Goal: Task Accomplishment & Management: Use online tool/utility

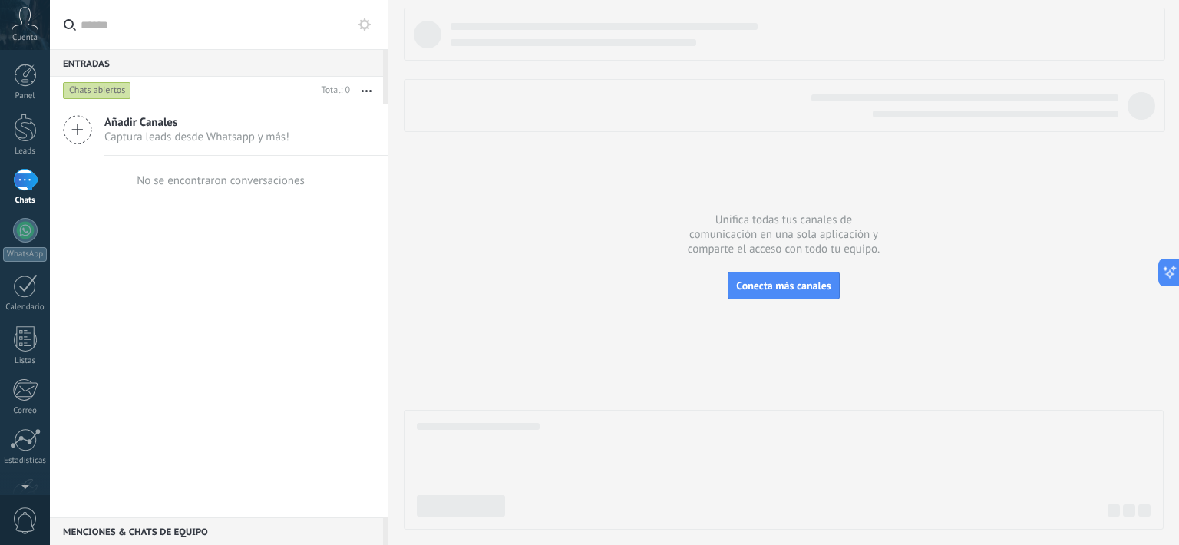
click at [773, 269] on div at bounding box center [784, 269] width 760 height 522
click at [769, 289] on span "Conecta más canales" at bounding box center [783, 286] width 94 height 14
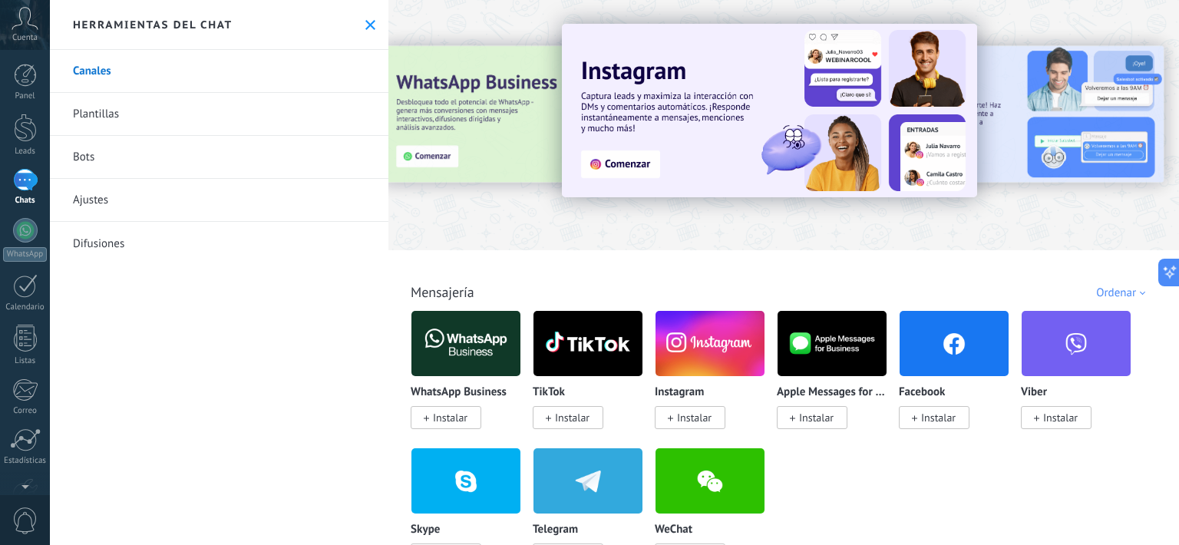
click at [688, 418] on span "Instalar" at bounding box center [694, 418] width 35 height 14
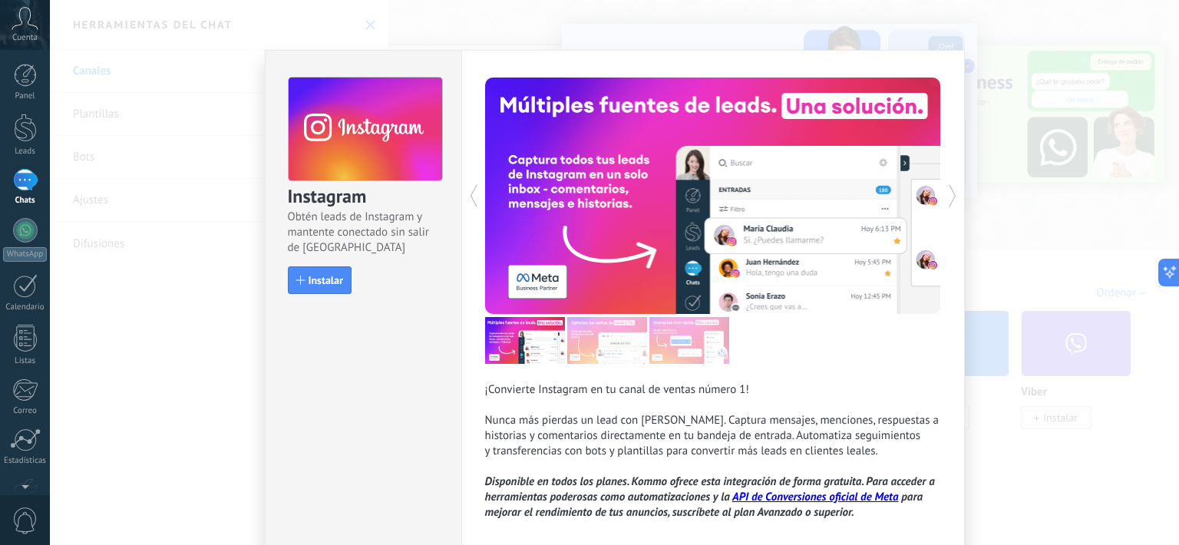
click at [328, 281] on span "Instalar" at bounding box center [325, 280] width 35 height 11
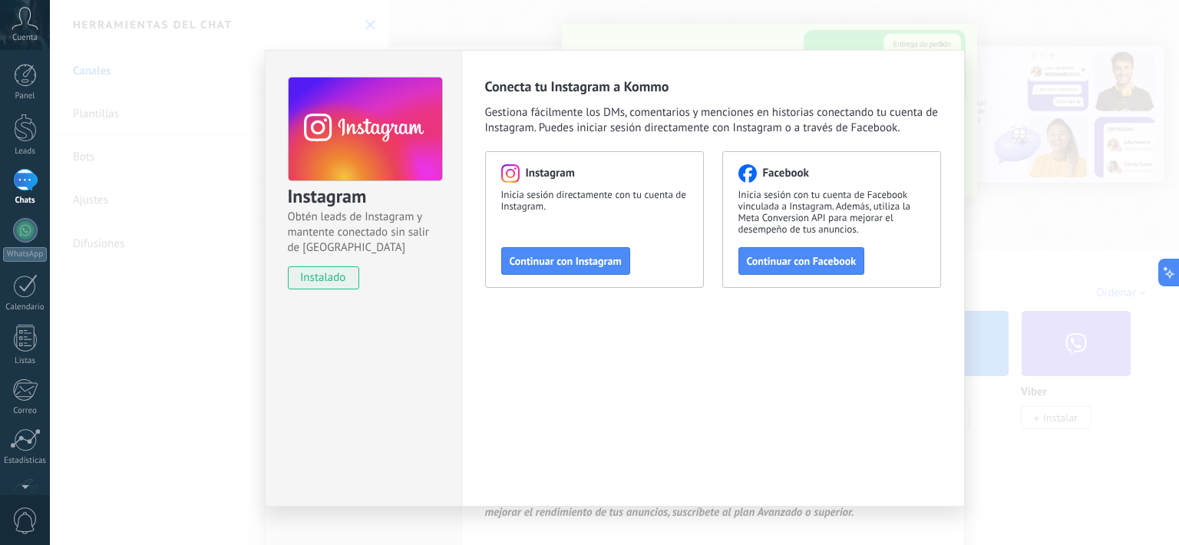
click at [556, 271] on button "Continuar con Instagram" at bounding box center [565, 261] width 129 height 28
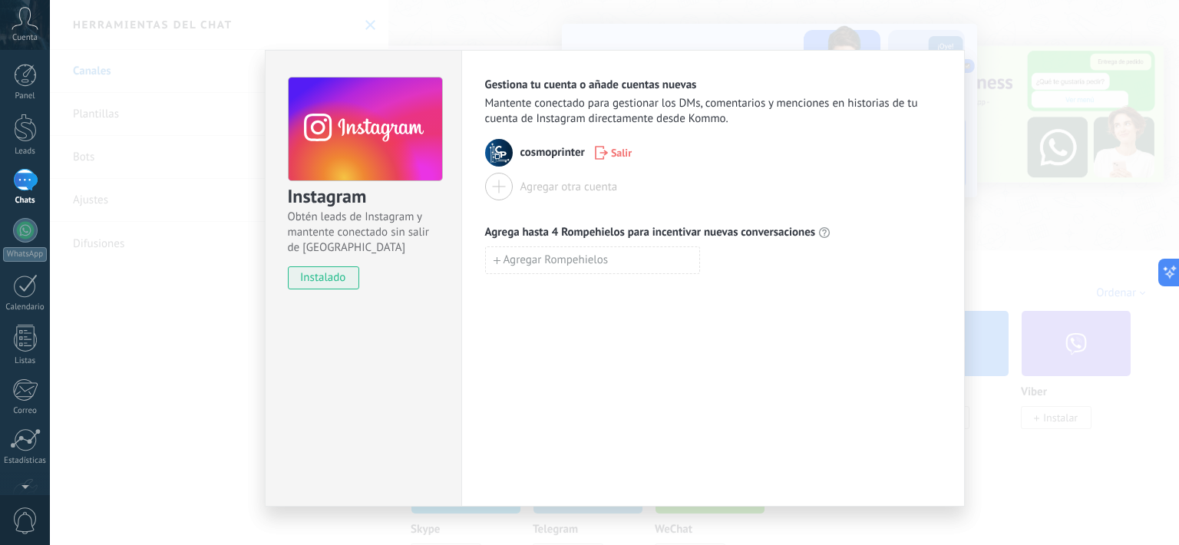
click at [571, 261] on span "Agregar Rompehielos" at bounding box center [555, 260] width 105 height 11
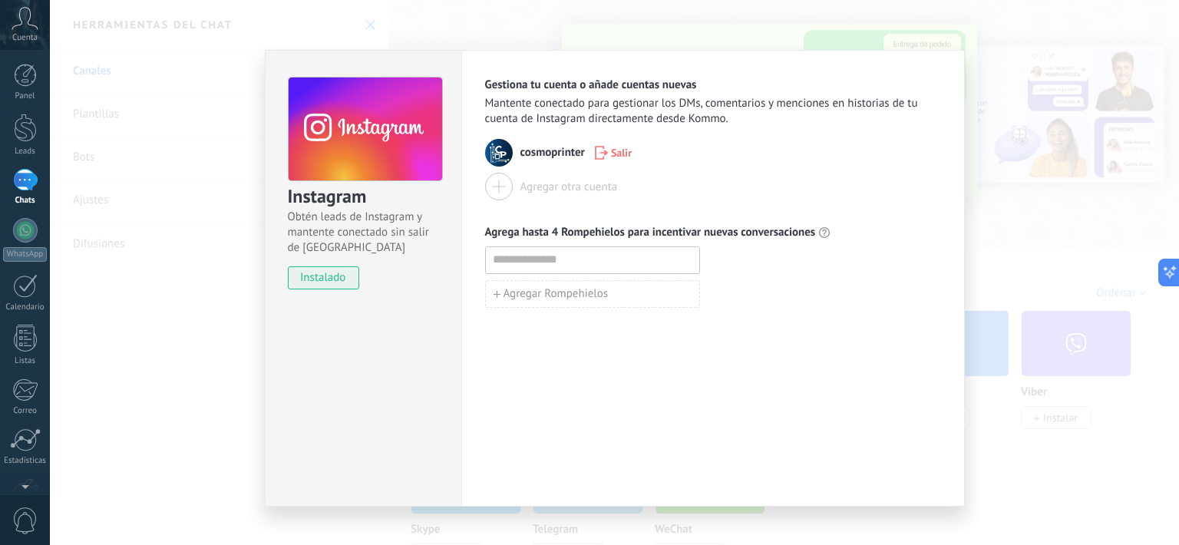
click at [69, 137] on div "Instagram Obtén leads de Instagram y mantente conectado sin salir de Kommo inst…" at bounding box center [614, 272] width 1129 height 545
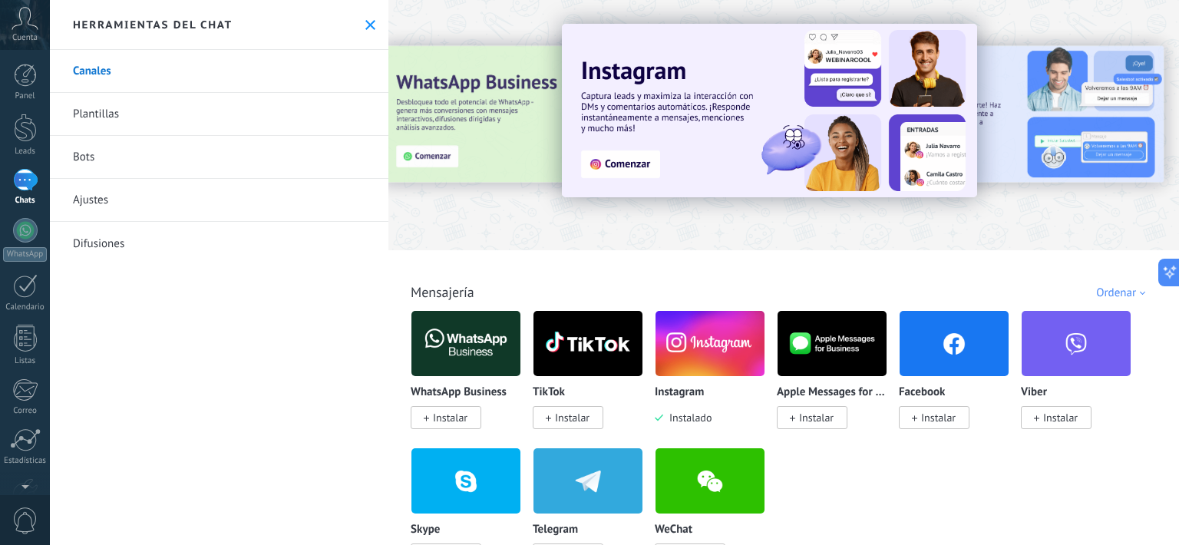
click at [31, 352] on link "Listas" at bounding box center [25, 345] width 50 height 41
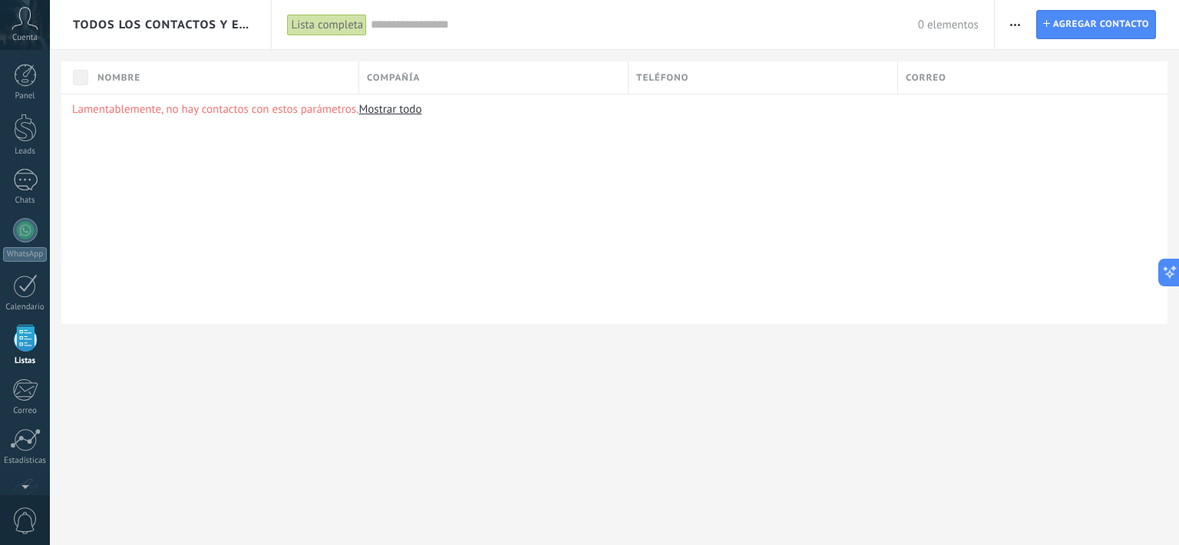
click at [30, 137] on div at bounding box center [25, 128] width 23 height 28
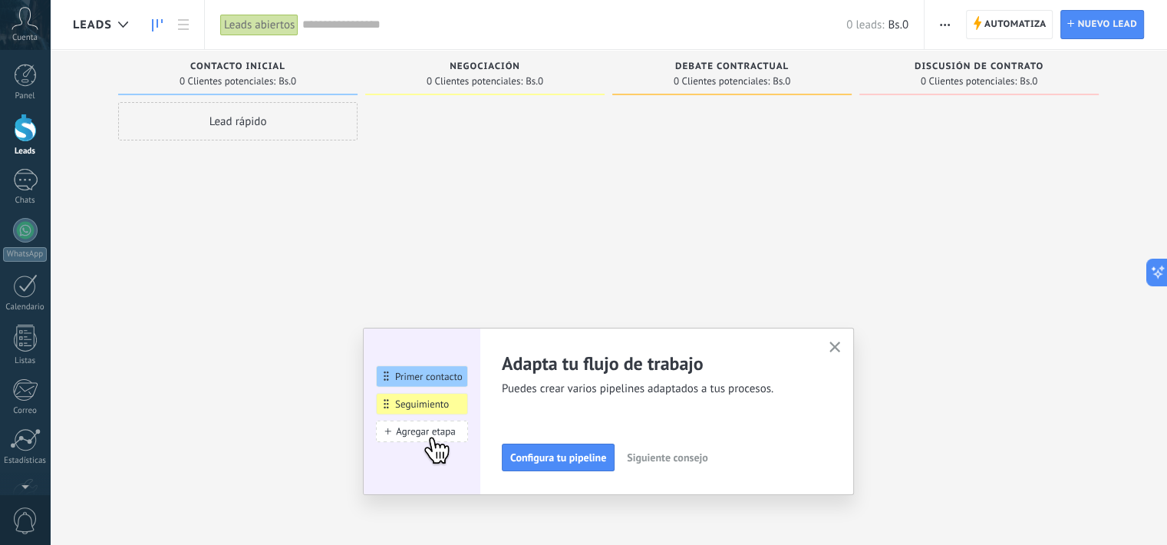
click at [841, 346] on icon "button" at bounding box center [836, 347] width 12 height 12
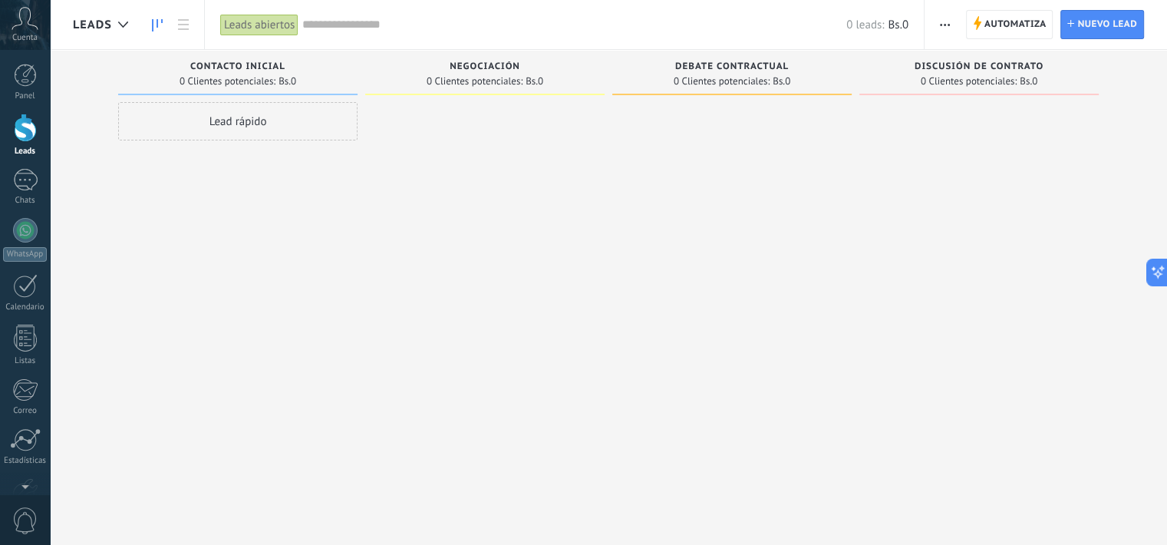
click at [34, 93] on div "Panel" at bounding box center [25, 96] width 45 height 10
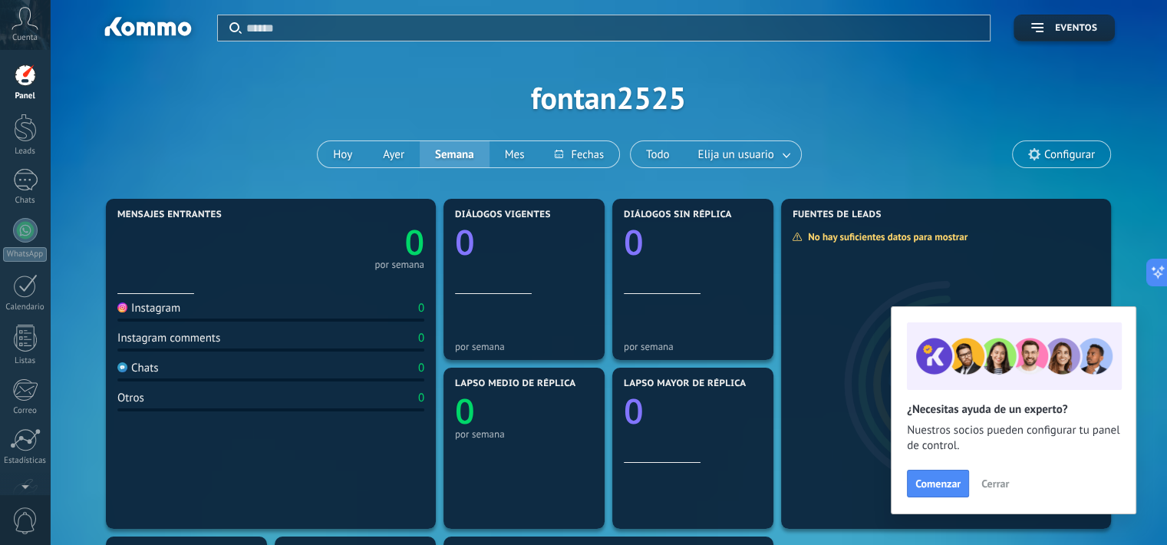
click at [37, 243] on link "WhatsApp" at bounding box center [25, 240] width 50 height 44
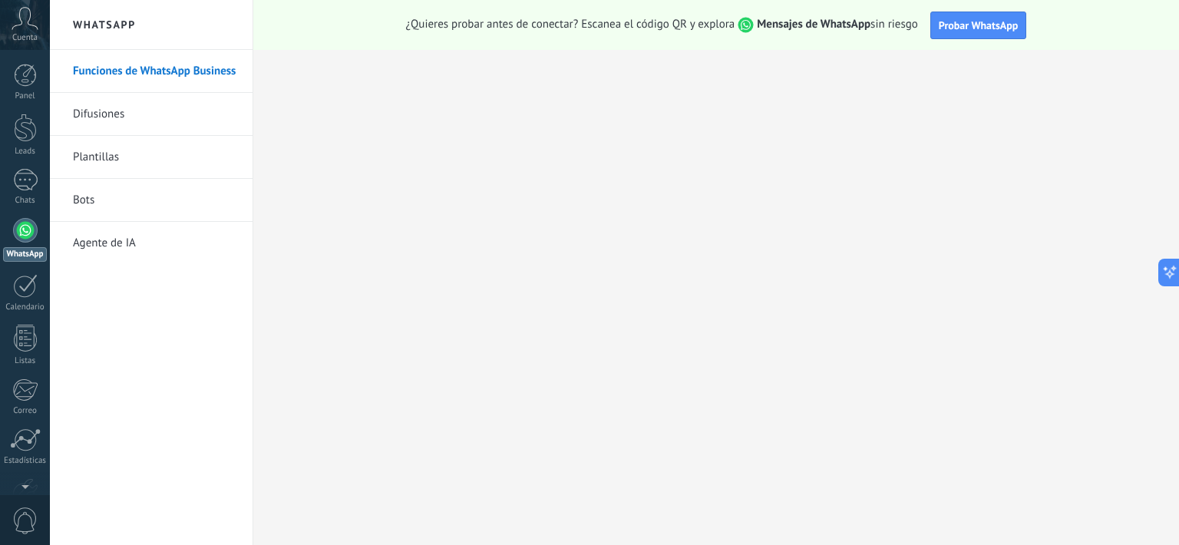
click at [126, 128] on link "Difusiones" at bounding box center [155, 114] width 164 height 43
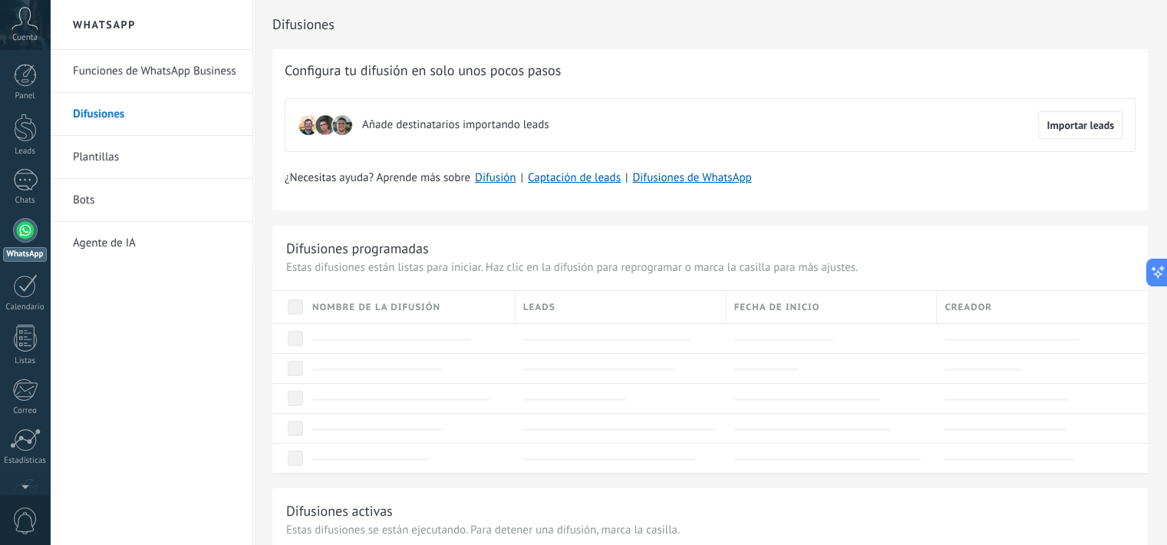
click at [118, 159] on link "Plantillas" at bounding box center [155, 157] width 164 height 43
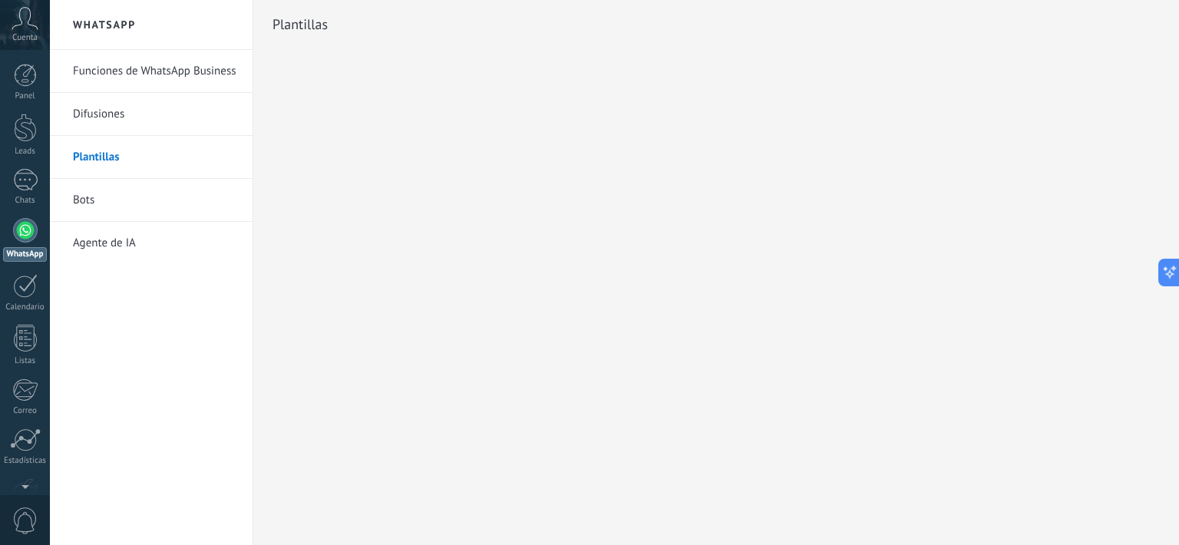
click at [78, 203] on link "Bots" at bounding box center [155, 200] width 164 height 43
click at [124, 234] on link "Agente de IA" at bounding box center [155, 243] width 164 height 43
click at [153, 62] on link "Funciones de WhatsApp Business" at bounding box center [155, 71] width 164 height 43
click at [184, 71] on link "Funciones de WhatsApp Business" at bounding box center [155, 71] width 164 height 43
click at [26, 239] on div at bounding box center [25, 230] width 25 height 25
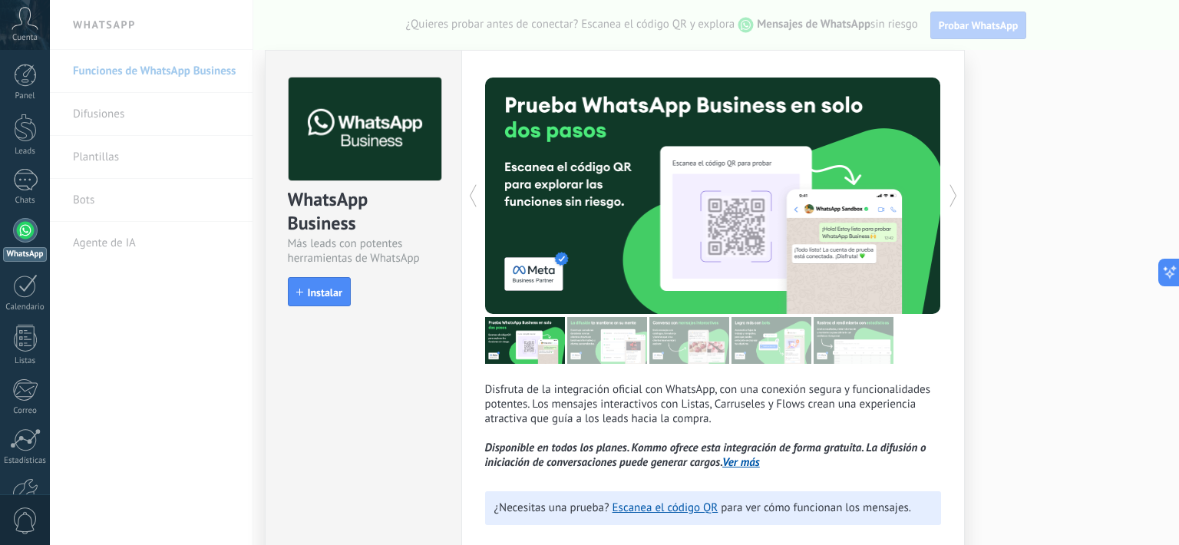
click at [327, 292] on span "Instalar" at bounding box center [325, 292] width 35 height 11
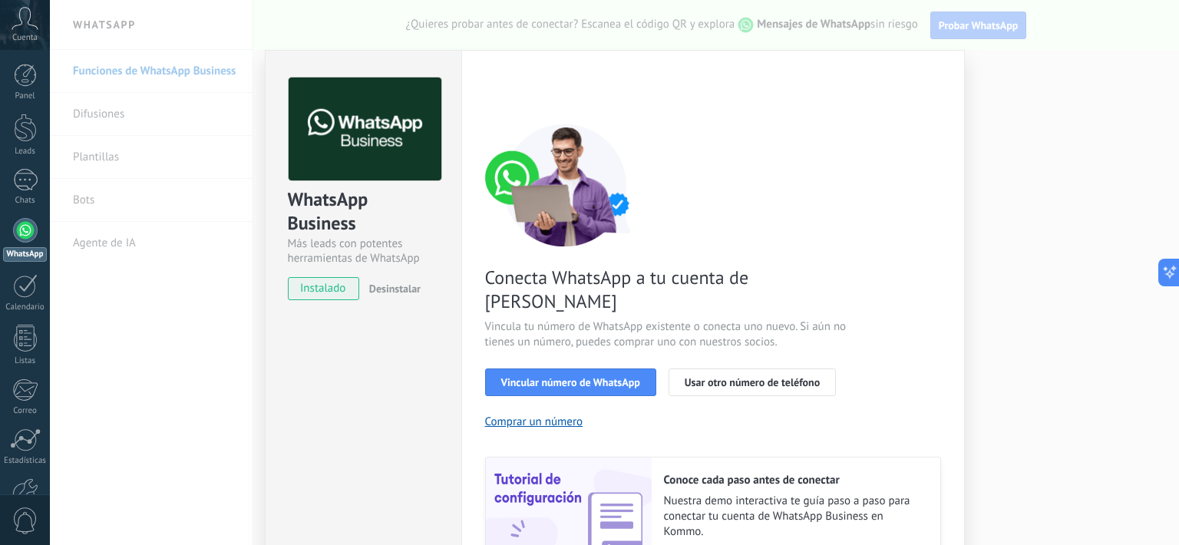
click at [722, 377] on span "Usar otro número de teléfono" at bounding box center [751, 382] width 135 height 11
click at [569, 377] on span "Vincular número de WhatsApp" at bounding box center [570, 382] width 139 height 11
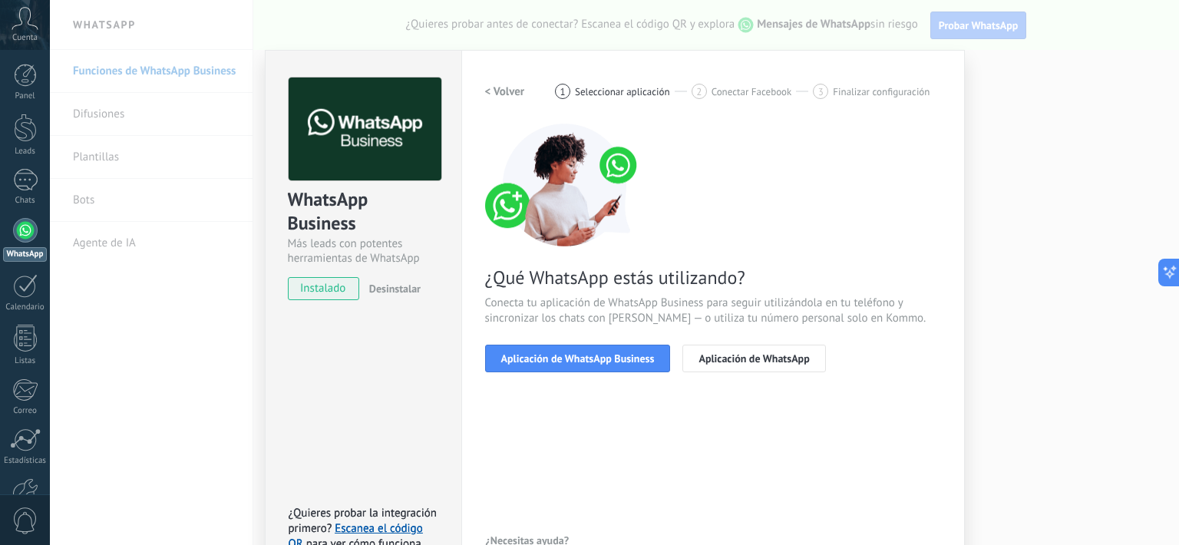
click at [645, 363] on span "Aplicación de WhatsApp Business" at bounding box center [577, 358] width 153 height 11
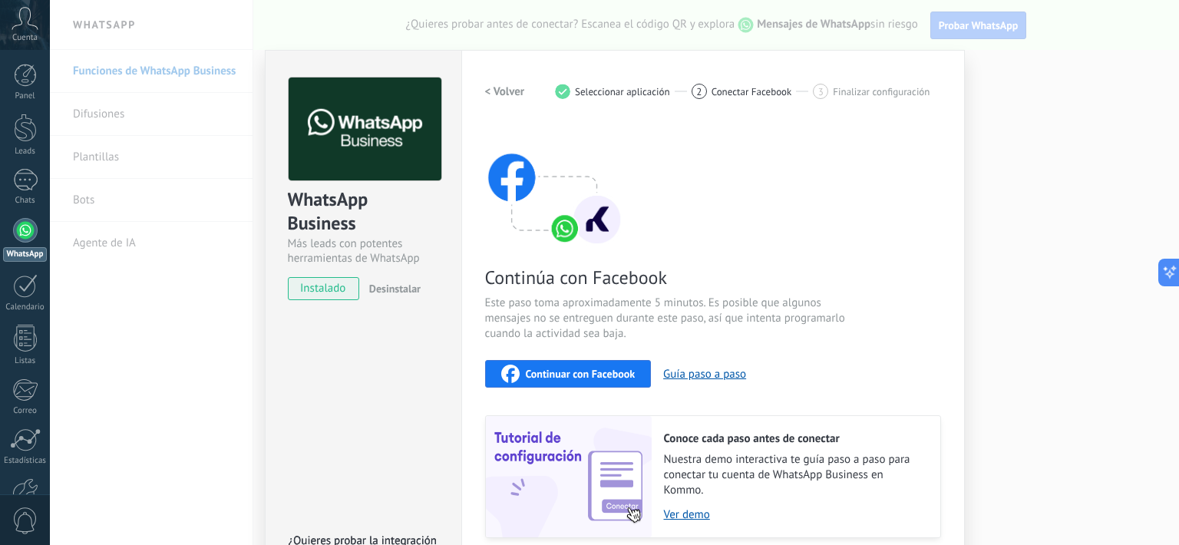
click at [994, 202] on div "WhatsApp Business Más leads con potentes herramientas de WhatsApp instalado Des…" at bounding box center [614, 272] width 1129 height 545
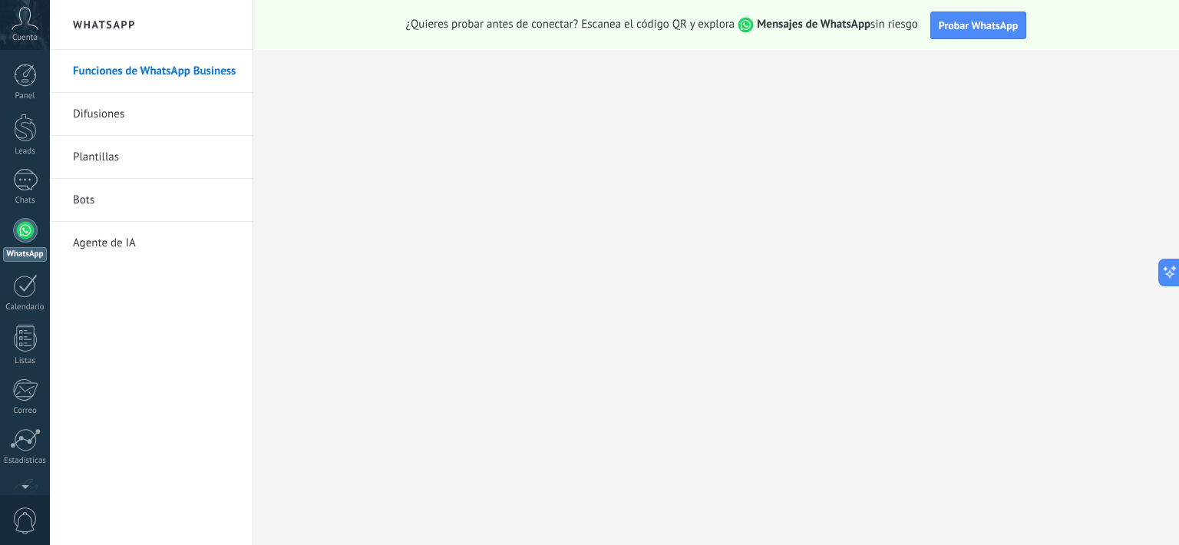
click at [110, 112] on link "Difusiones" at bounding box center [155, 114] width 164 height 43
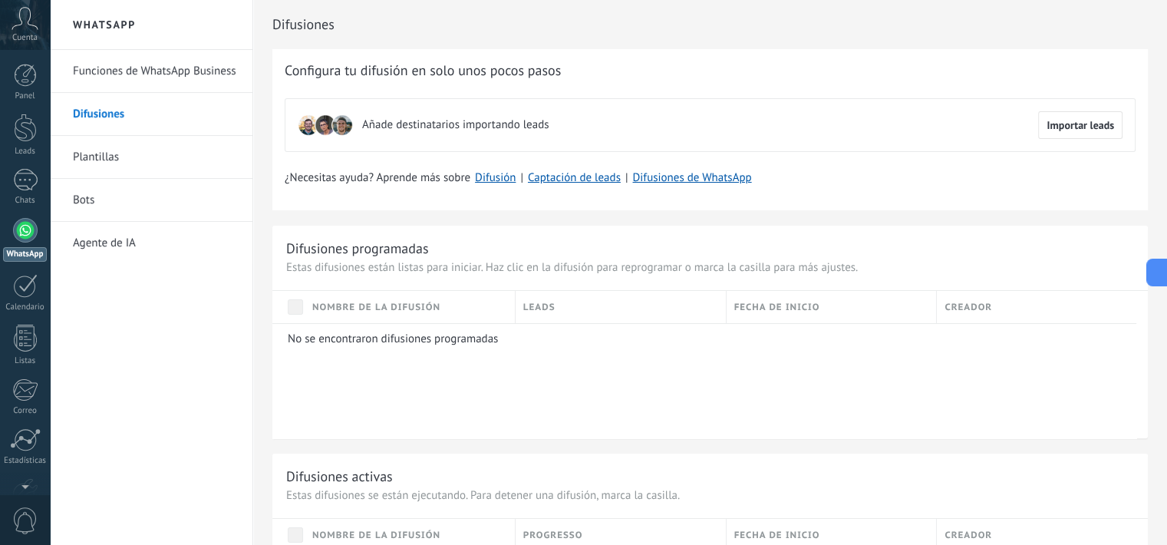
click at [12, 25] on icon at bounding box center [25, 18] width 27 height 23
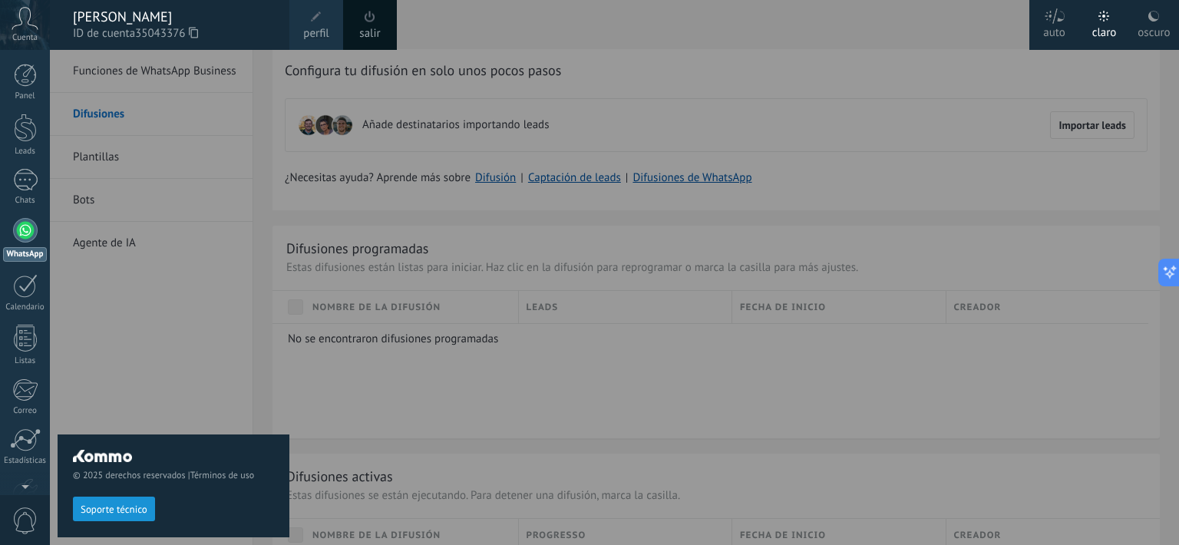
click at [28, 84] on div at bounding box center [25, 75] width 23 height 23
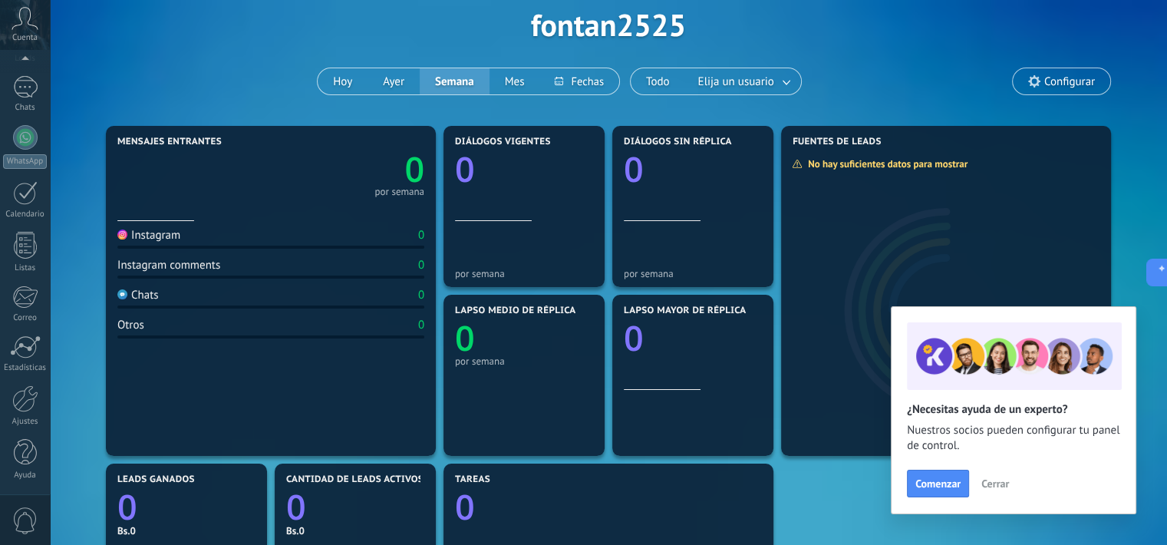
scroll to position [92, 0]
click at [22, 484] on div "Panel Leads Chats WhatsApp Clientes" at bounding box center [25, 234] width 50 height 525
click at [18, 417] on div "Ajustes" at bounding box center [25, 422] width 45 height 10
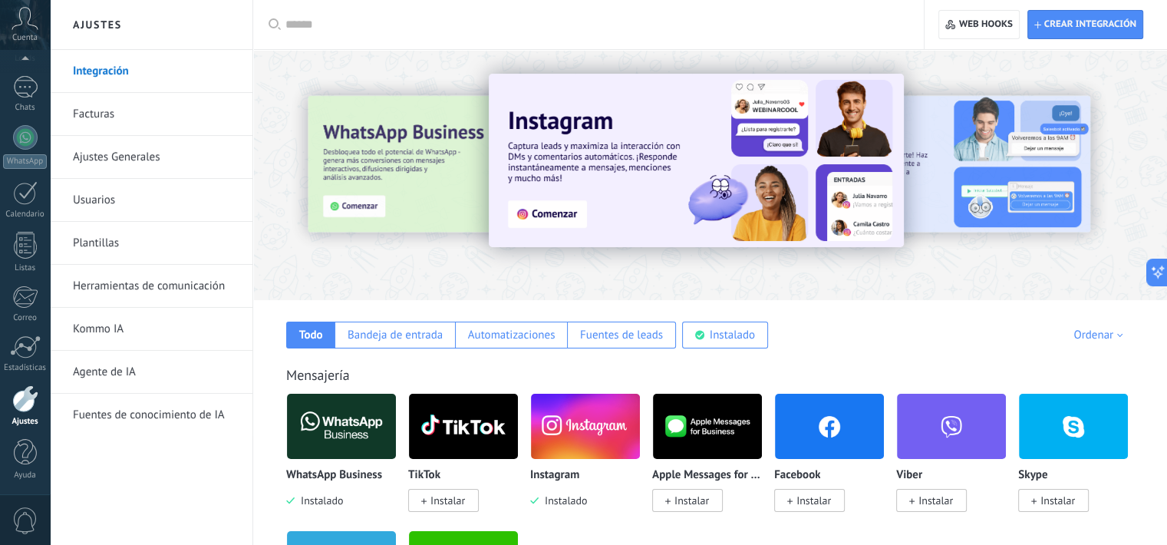
click at [593, 444] on img at bounding box center [585, 426] width 109 height 74
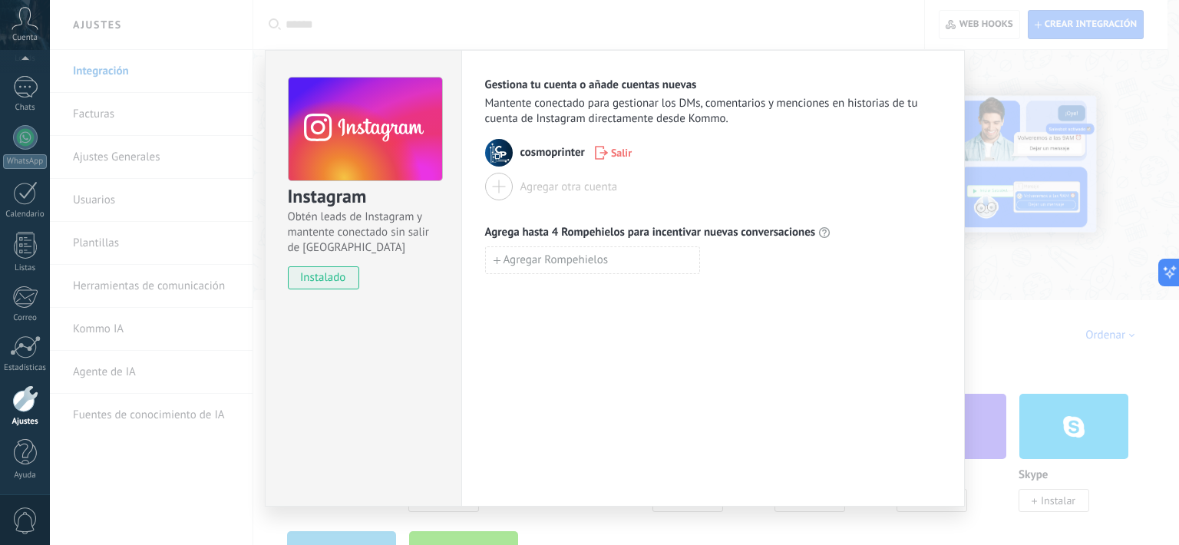
click at [611, 152] on span "Salir" at bounding box center [621, 152] width 21 height 11
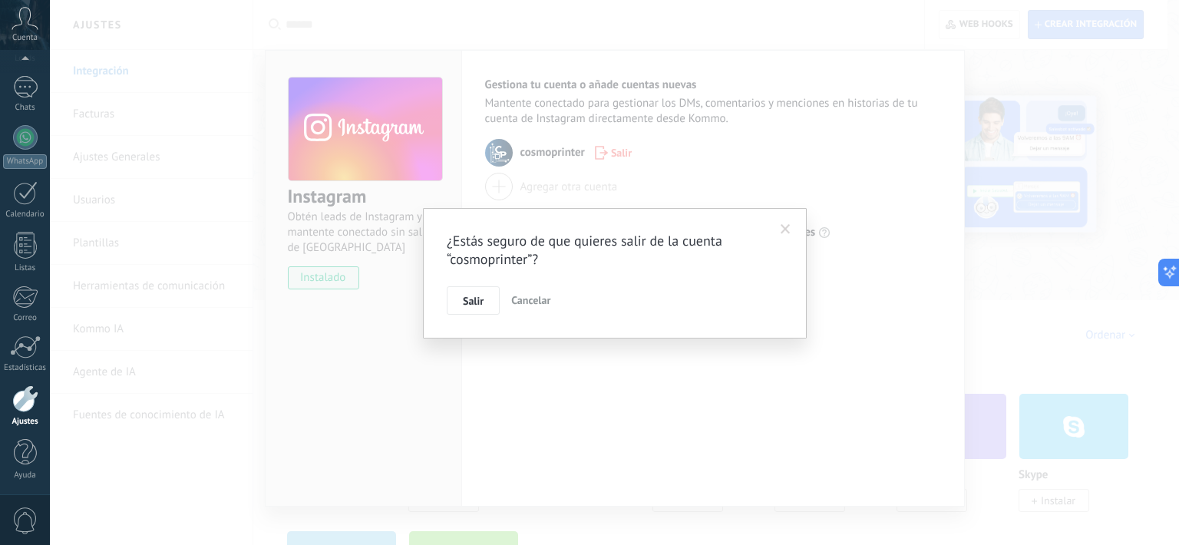
click at [479, 296] on span "Salir" at bounding box center [473, 300] width 21 height 11
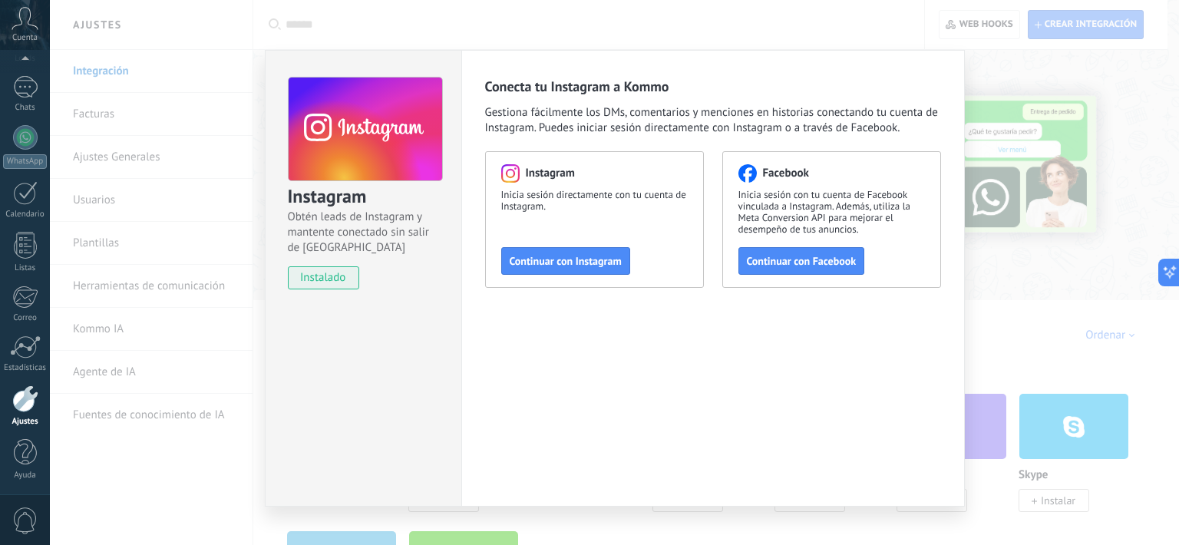
click at [568, 259] on span "Continuar con Instagram" at bounding box center [566, 261] width 112 height 11
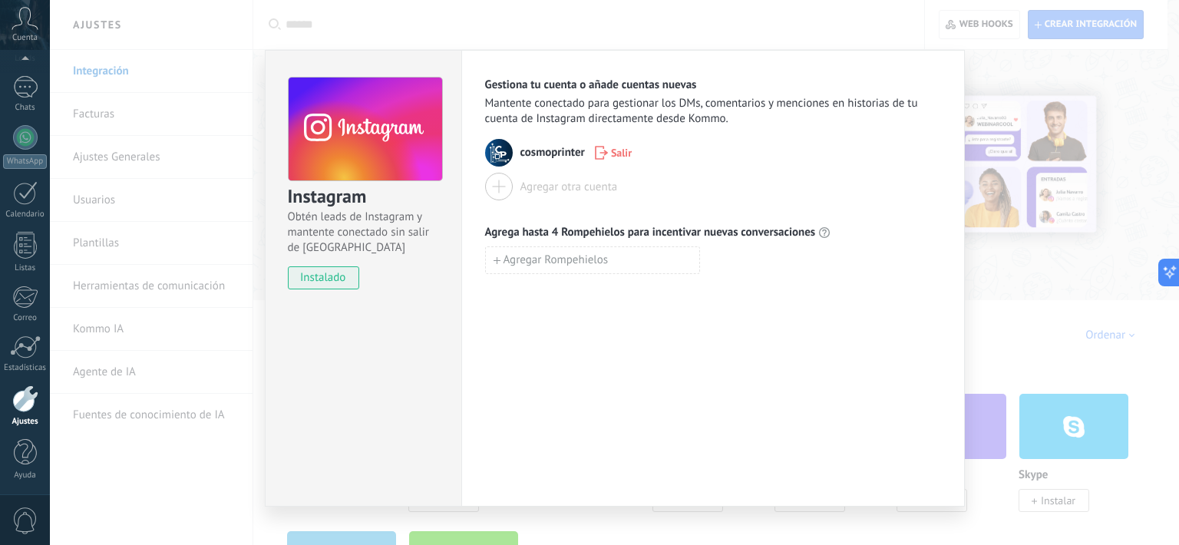
click at [611, 152] on span "Salir" at bounding box center [621, 152] width 21 height 11
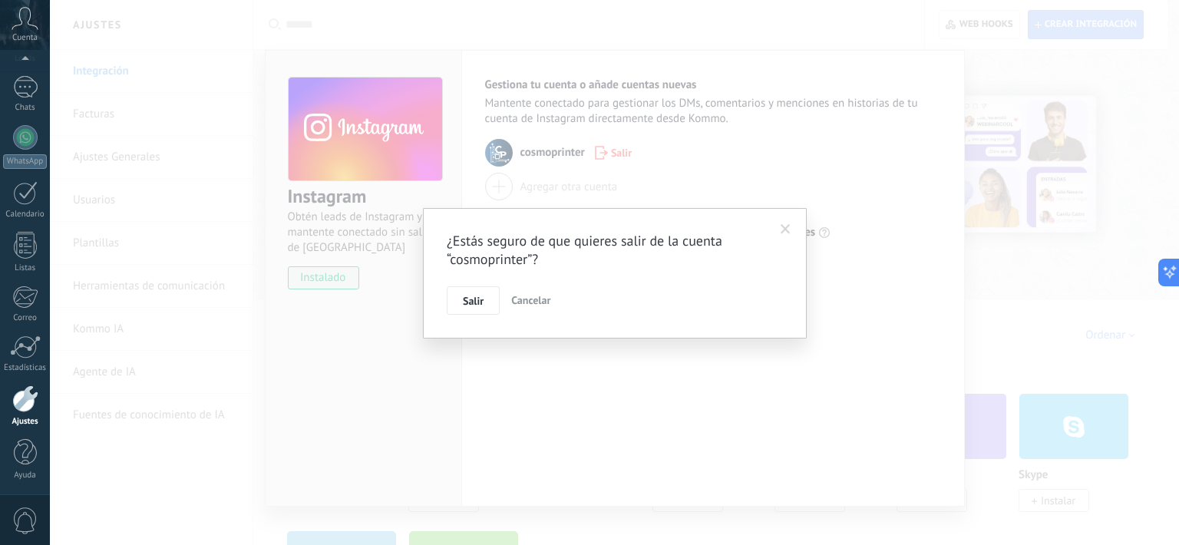
click at [471, 305] on span "Salir" at bounding box center [473, 300] width 21 height 11
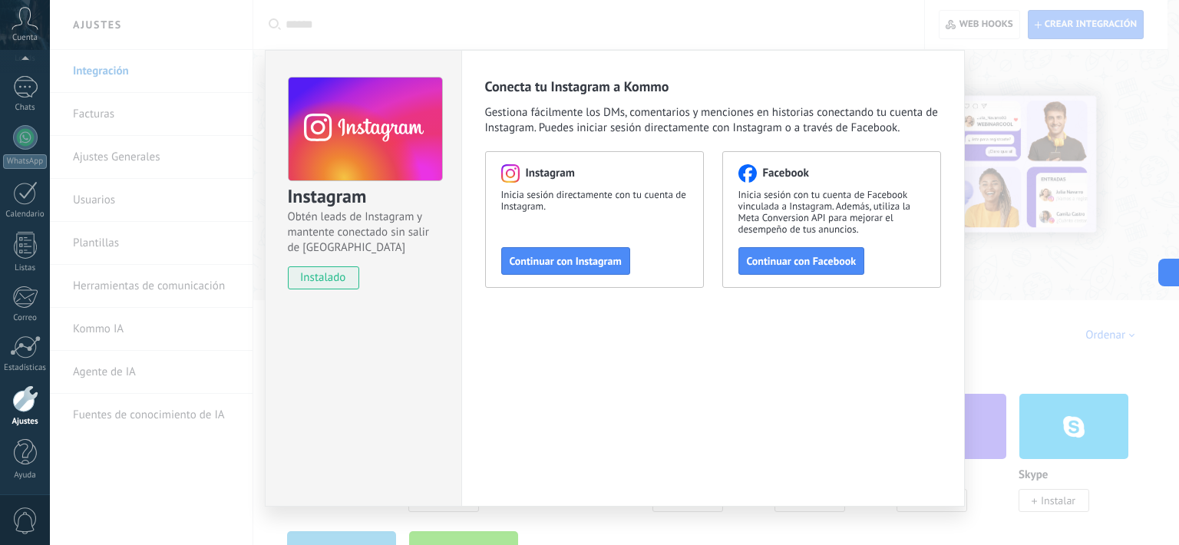
click at [573, 252] on button "Continuar con Instagram" at bounding box center [565, 261] width 129 height 28
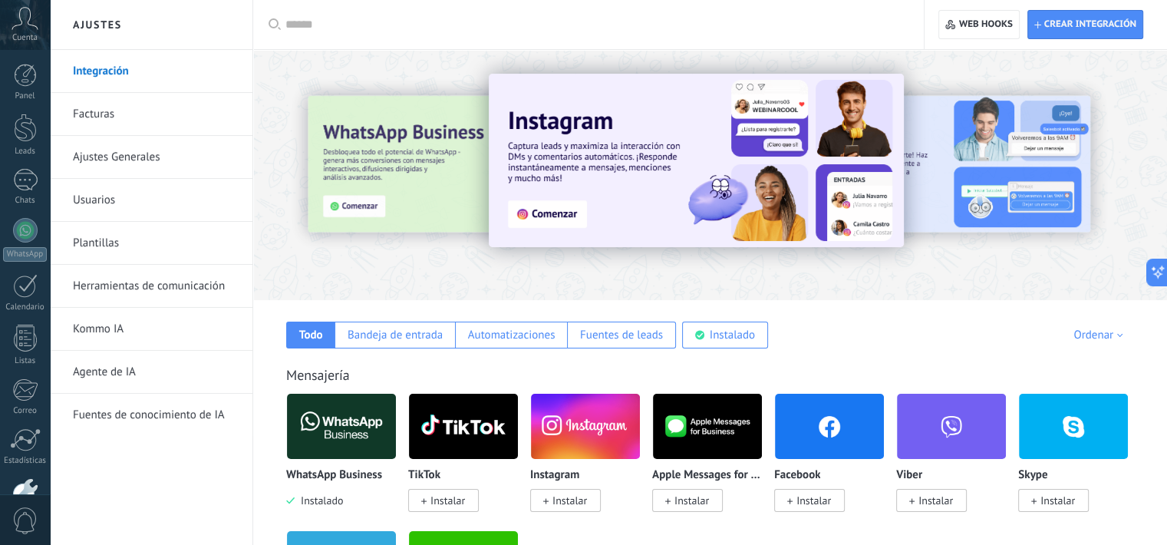
click at [546, 214] on img at bounding box center [696, 160] width 415 height 173
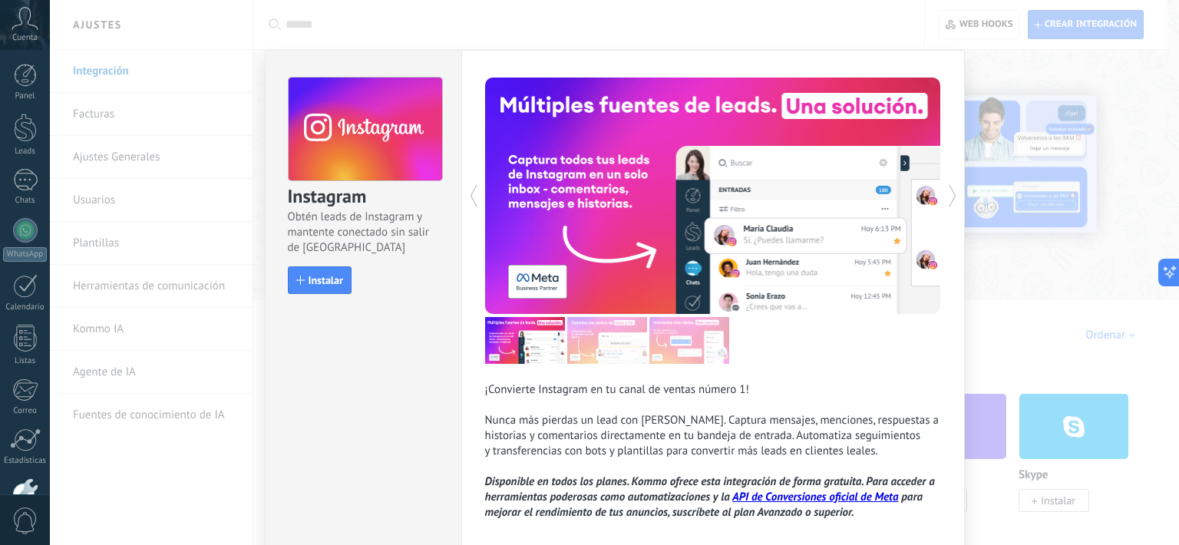
click at [314, 282] on span "Instalar" at bounding box center [325, 280] width 35 height 11
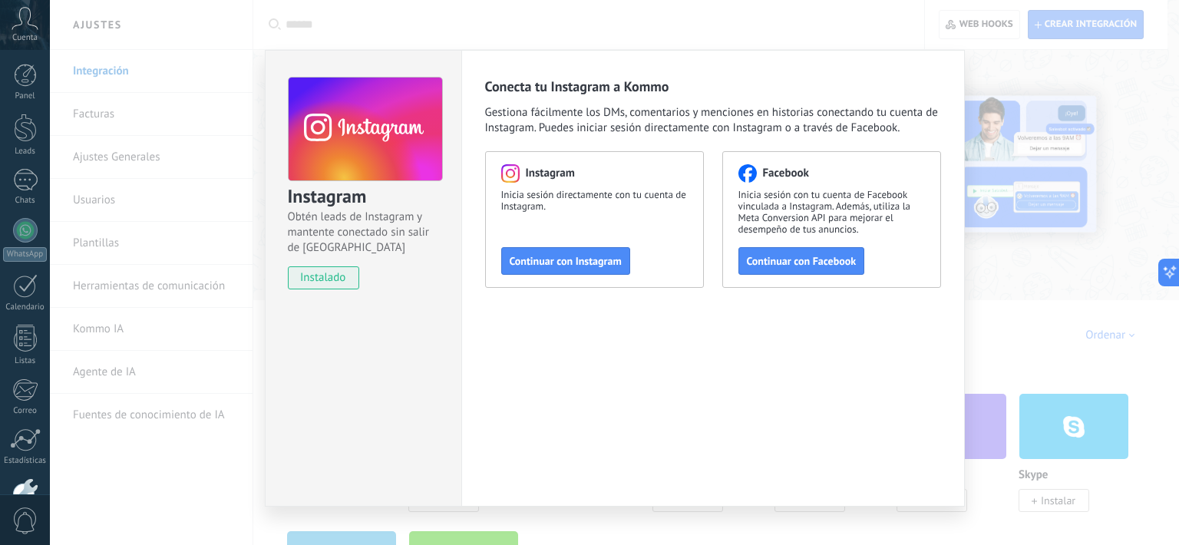
click at [562, 250] on button "Continuar con Instagram" at bounding box center [565, 261] width 129 height 28
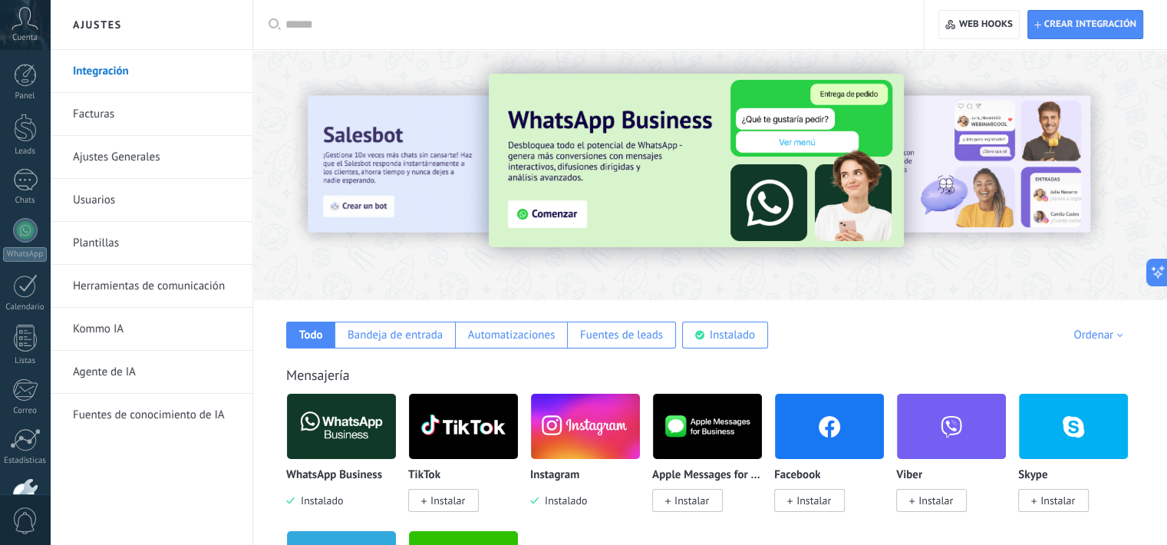
click at [1098, 22] on span "Crear integración" at bounding box center [1090, 24] width 92 height 12
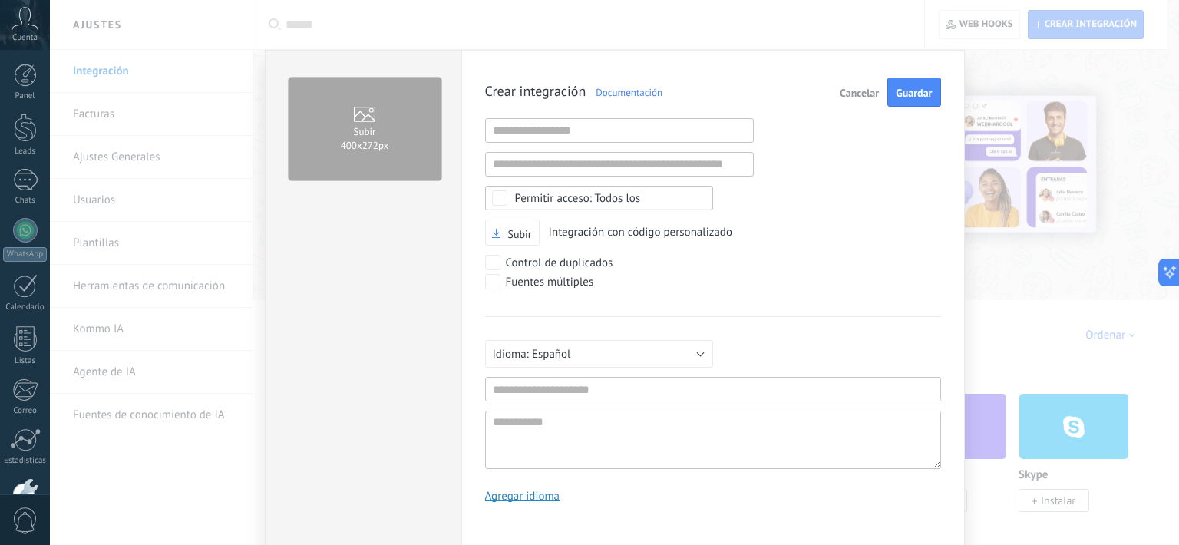
scroll to position [15, 0]
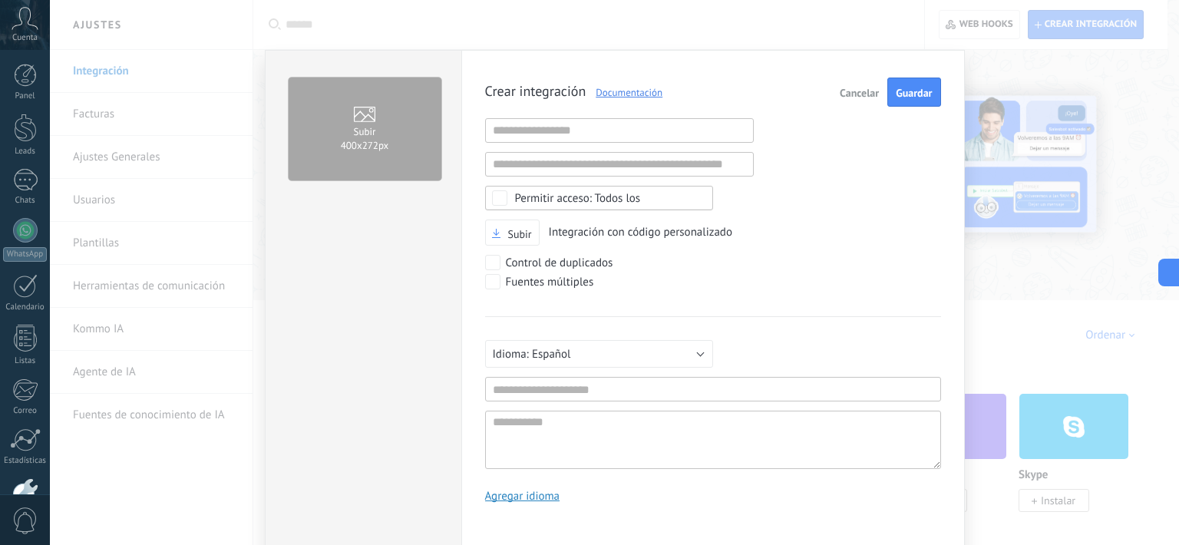
click at [853, 93] on span "Cancelar" at bounding box center [858, 92] width 39 height 11
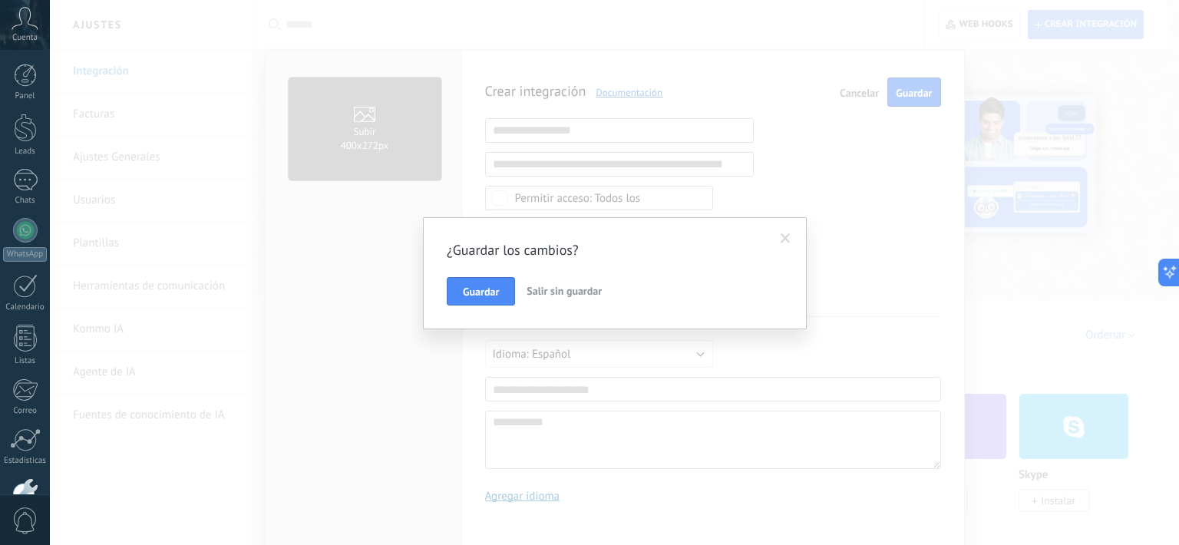
click at [472, 296] on span "Guardar" at bounding box center [481, 291] width 36 height 11
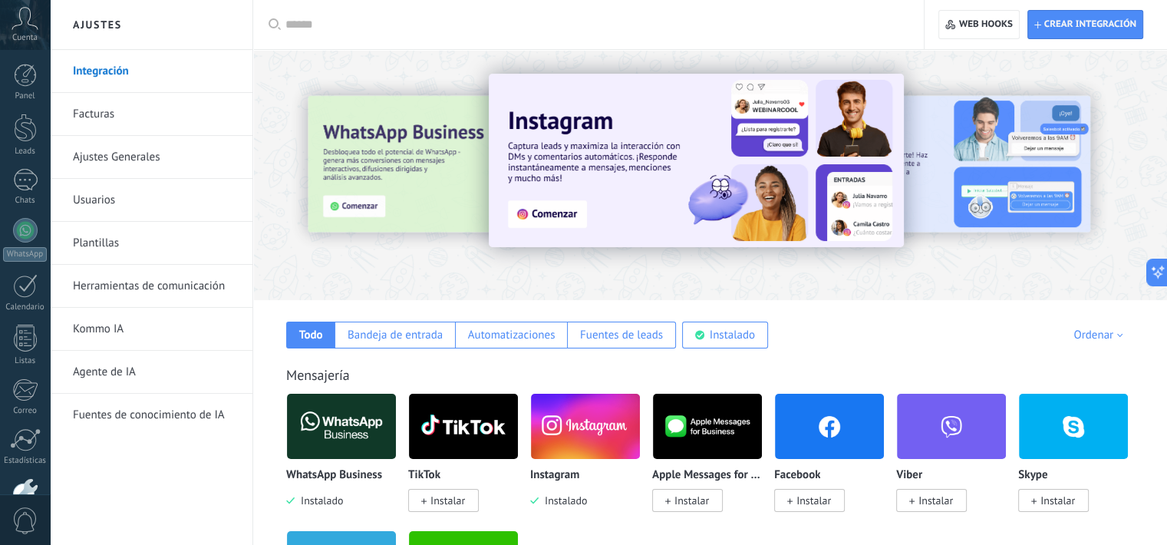
click at [560, 209] on img at bounding box center [696, 160] width 415 height 173
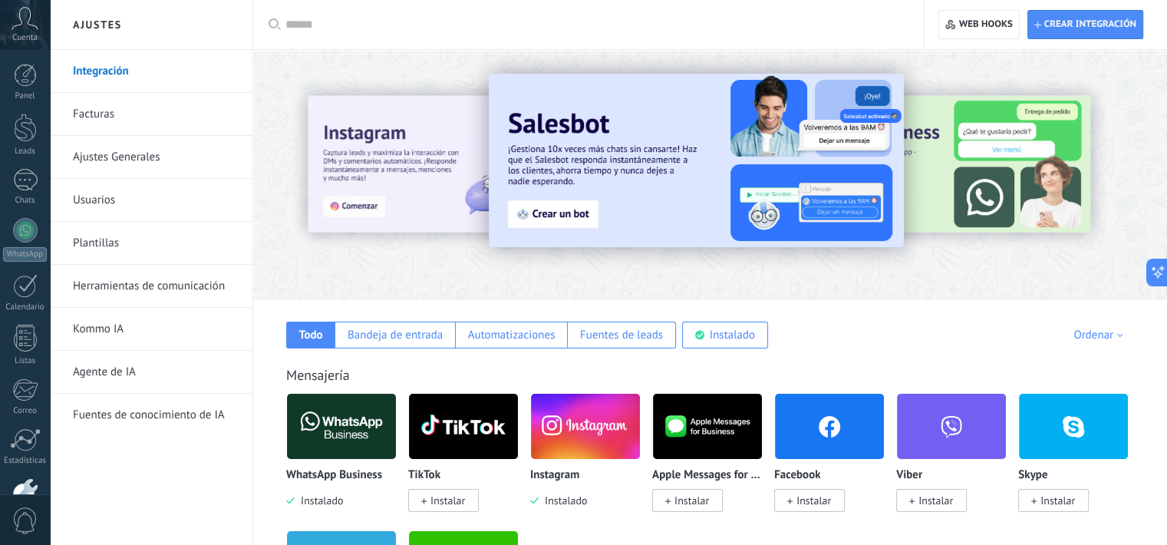
click at [339, 444] on img at bounding box center [341, 426] width 109 height 74
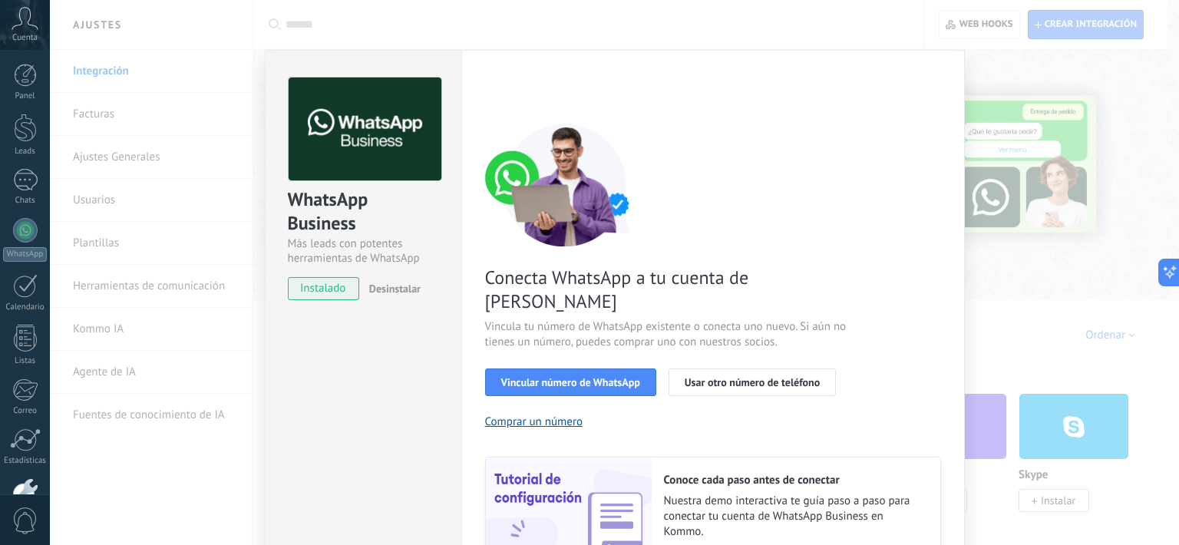
click at [540, 377] on span "Vincular número de WhatsApp" at bounding box center [570, 382] width 139 height 11
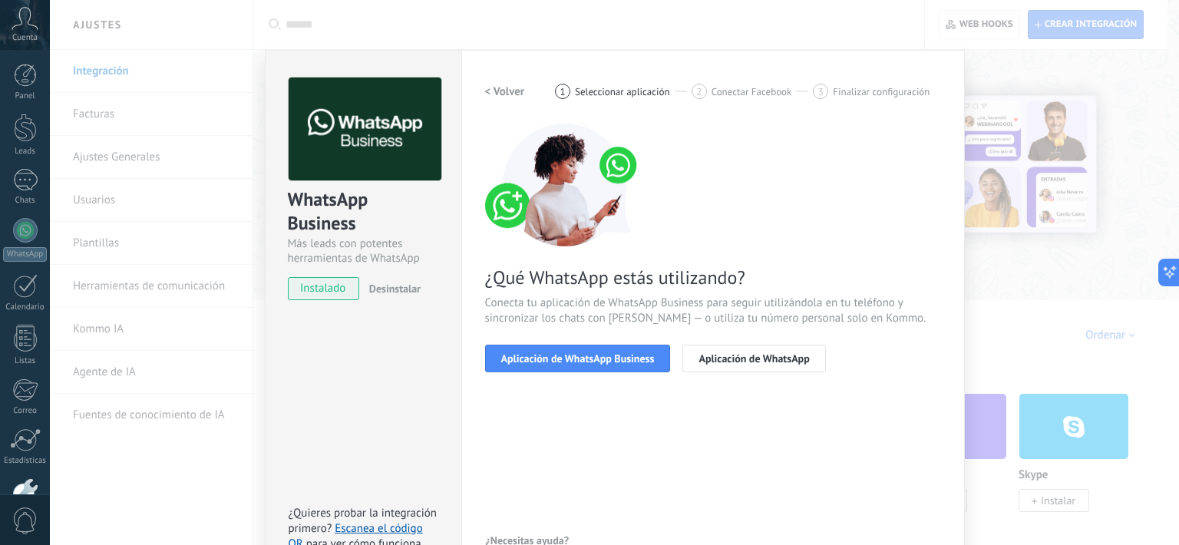
click at [575, 364] on button "Aplicación de WhatsApp Business" at bounding box center [578, 359] width 186 height 28
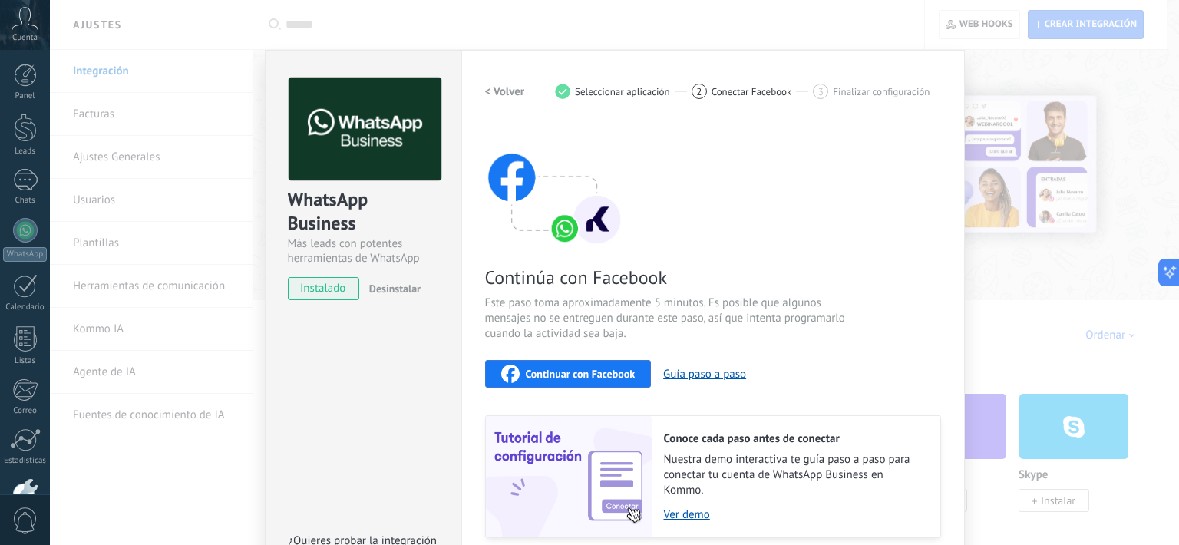
click at [611, 375] on span "Continuar con Facebook" at bounding box center [581, 373] width 110 height 11
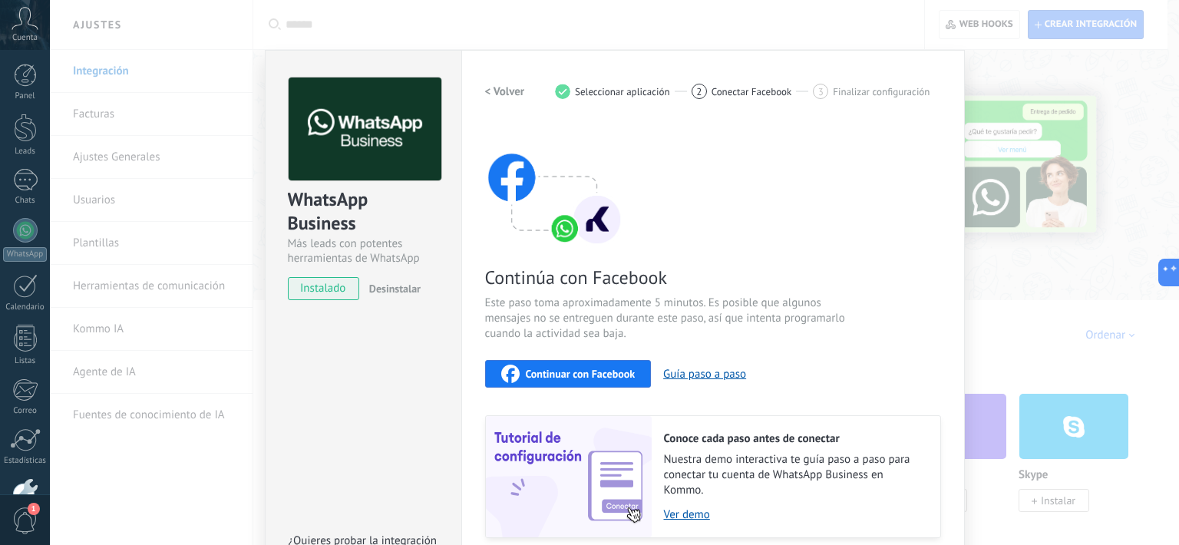
click at [595, 376] on span "Continuar con Facebook" at bounding box center [581, 373] width 110 height 11
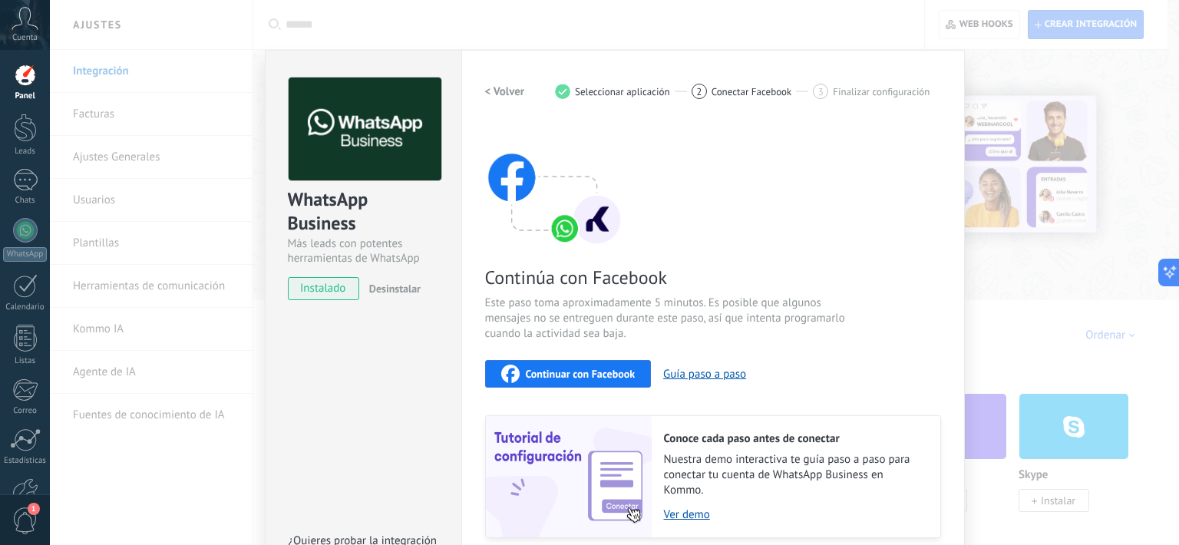
scroll to position [73, 0]
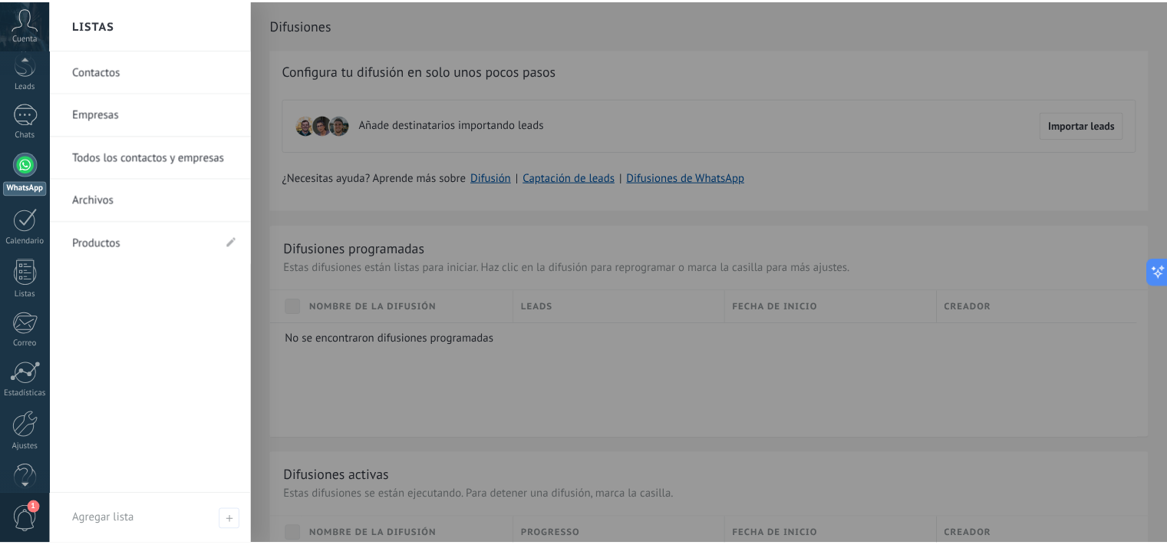
scroll to position [92, 0]
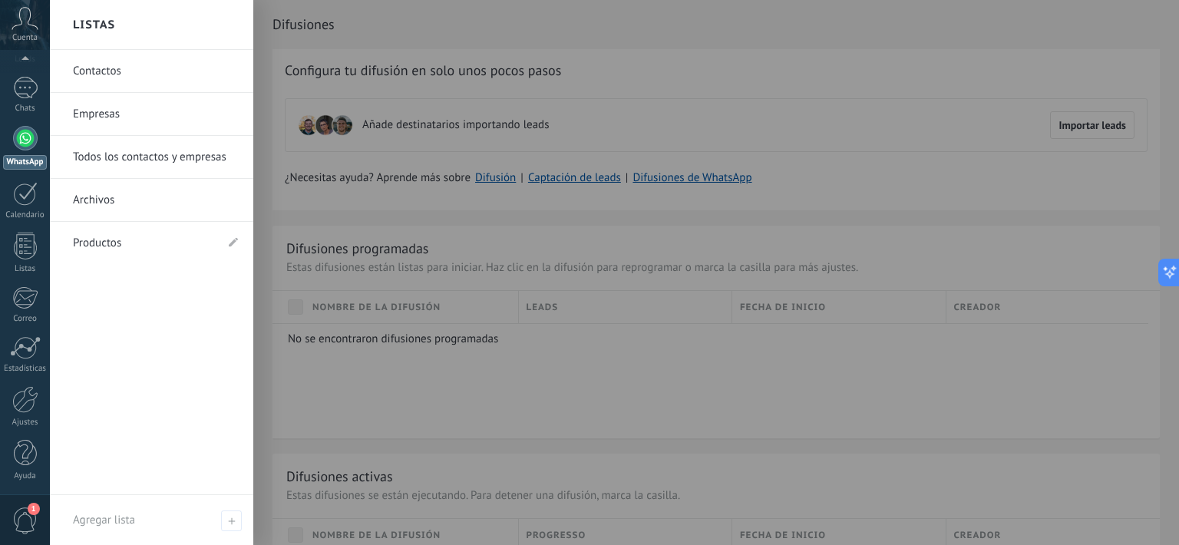
click at [25, 413] on link "Ajustes" at bounding box center [25, 406] width 50 height 41
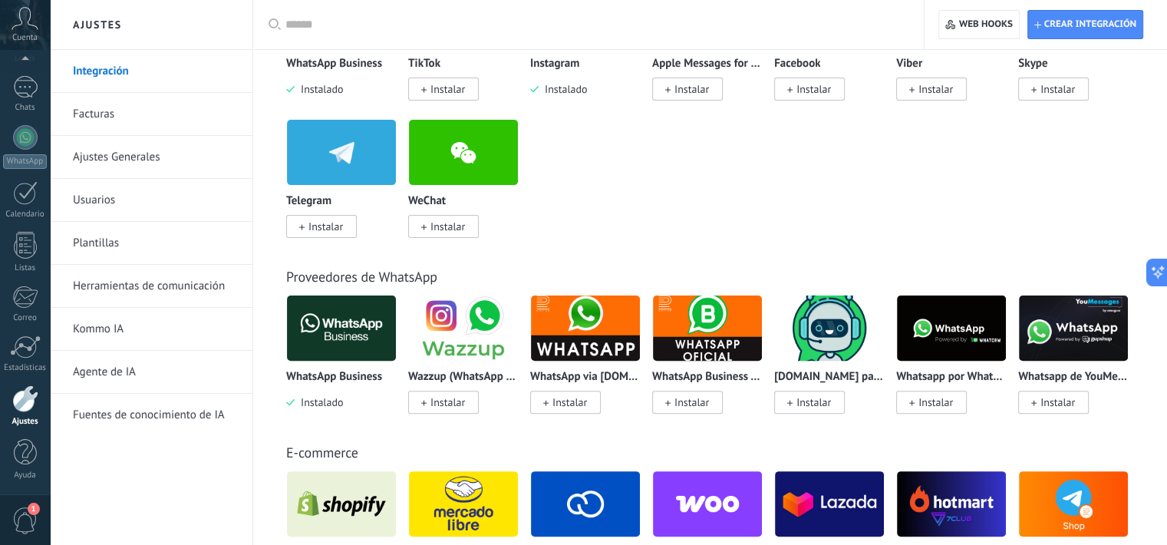
scroll to position [479, 0]
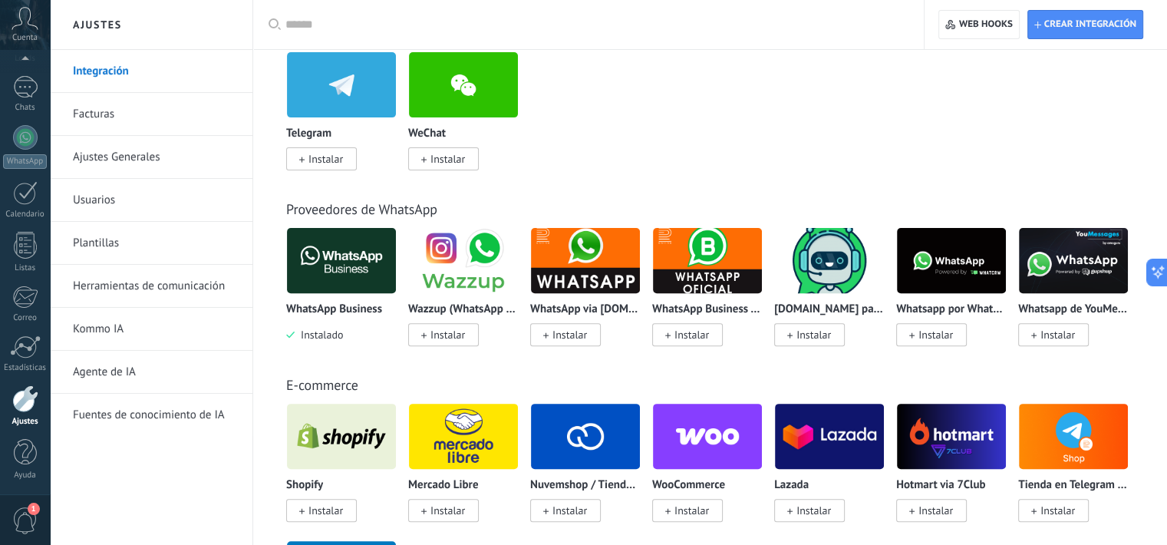
click at [620, 8] on div at bounding box center [593, 24] width 617 height 49
click at [612, 15] on div at bounding box center [593, 24] width 617 height 49
click at [348, 17] on input "text" at bounding box center [593, 25] width 617 height 16
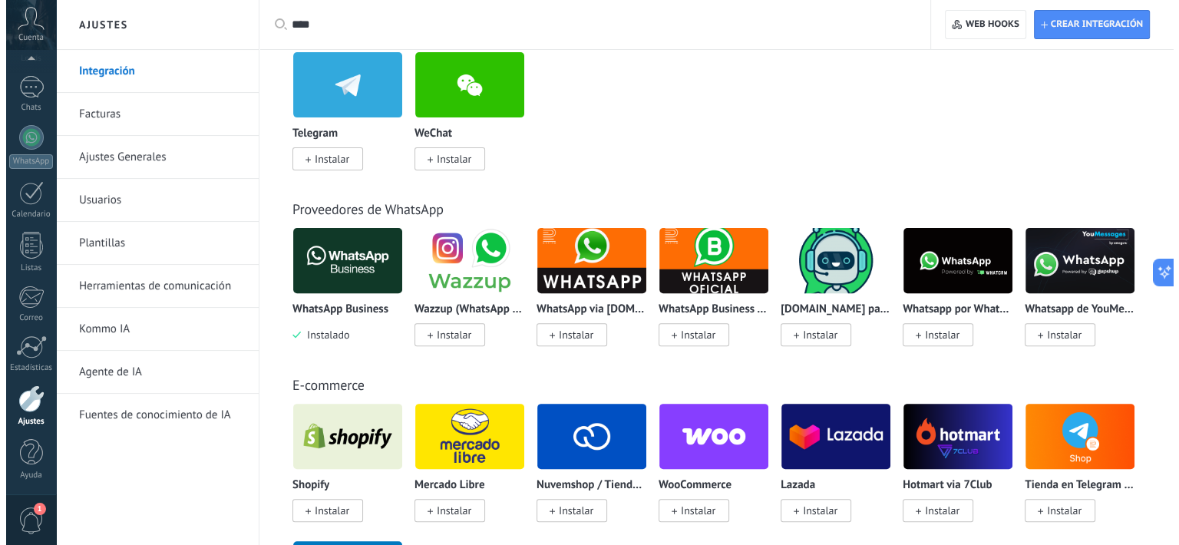
scroll to position [0, 0]
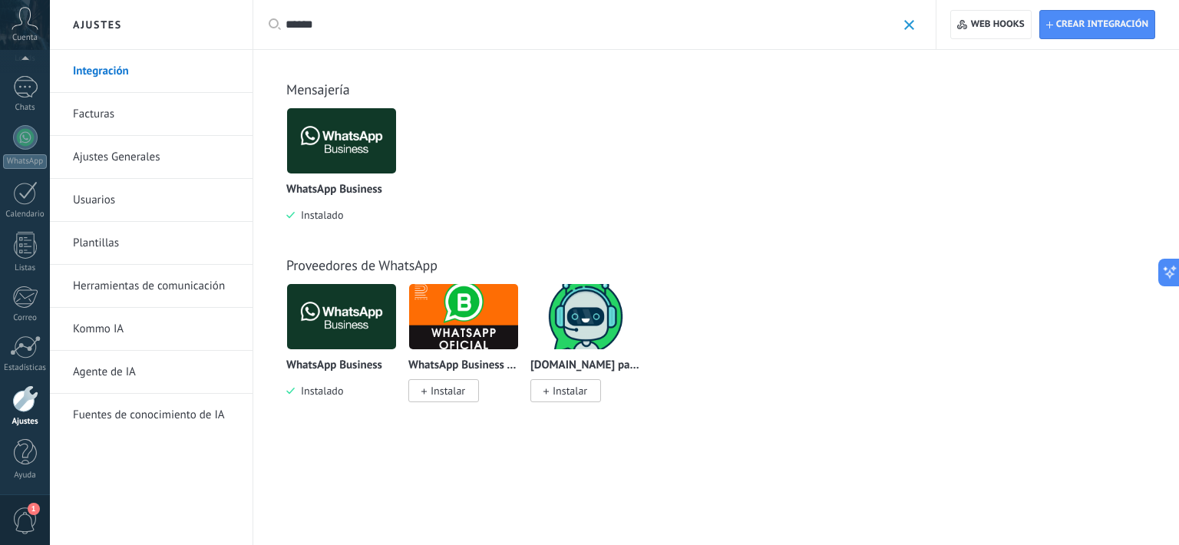
type input "******"
click at [355, 159] on img at bounding box center [341, 141] width 109 height 74
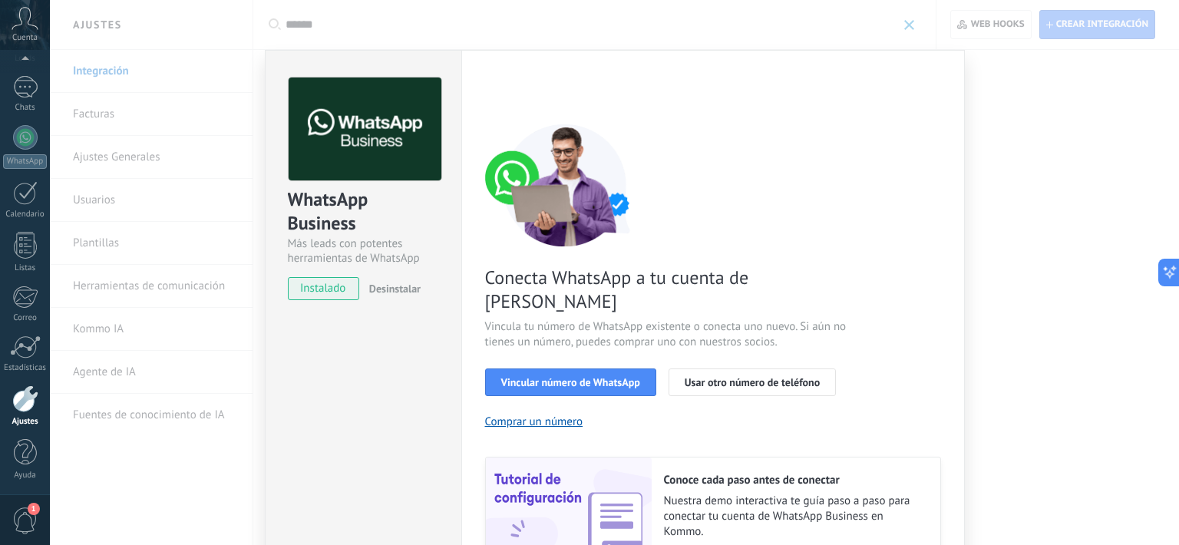
click at [733, 377] on span "Usar otro número de teléfono" at bounding box center [751, 382] width 135 height 11
